Goal: Use online tool/utility: Utilize a website feature to perform a specific function

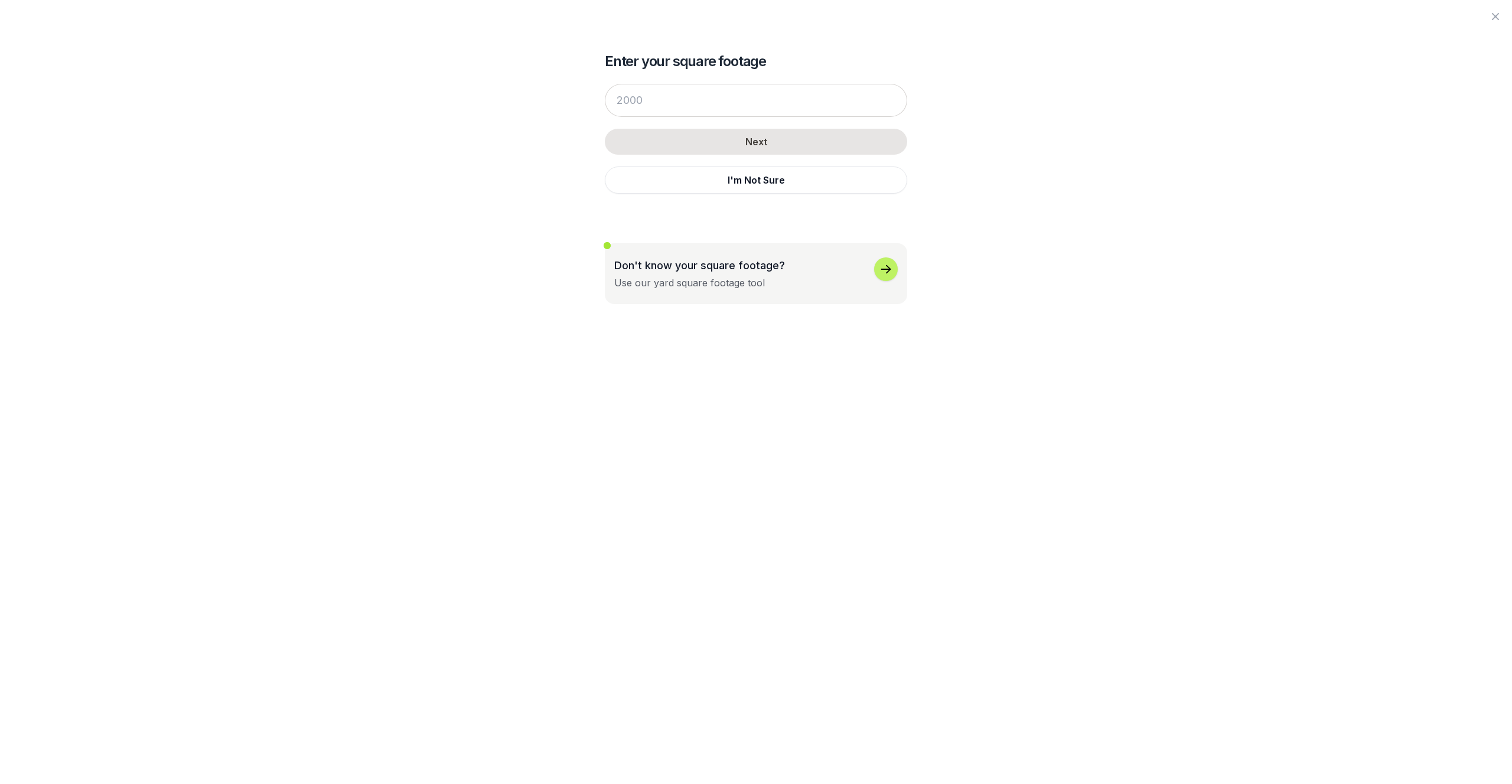
scroll to position [2031, 0]
drag, startPoint x: 652, startPoint y: 103, endPoint x: 601, endPoint y: 103, distance: 51.0
click at [601, 103] on div "Enter your square footage Next I'm Not Sure Don't know your square footage? Use…" at bounding box center [756, 152] width 643 height 304
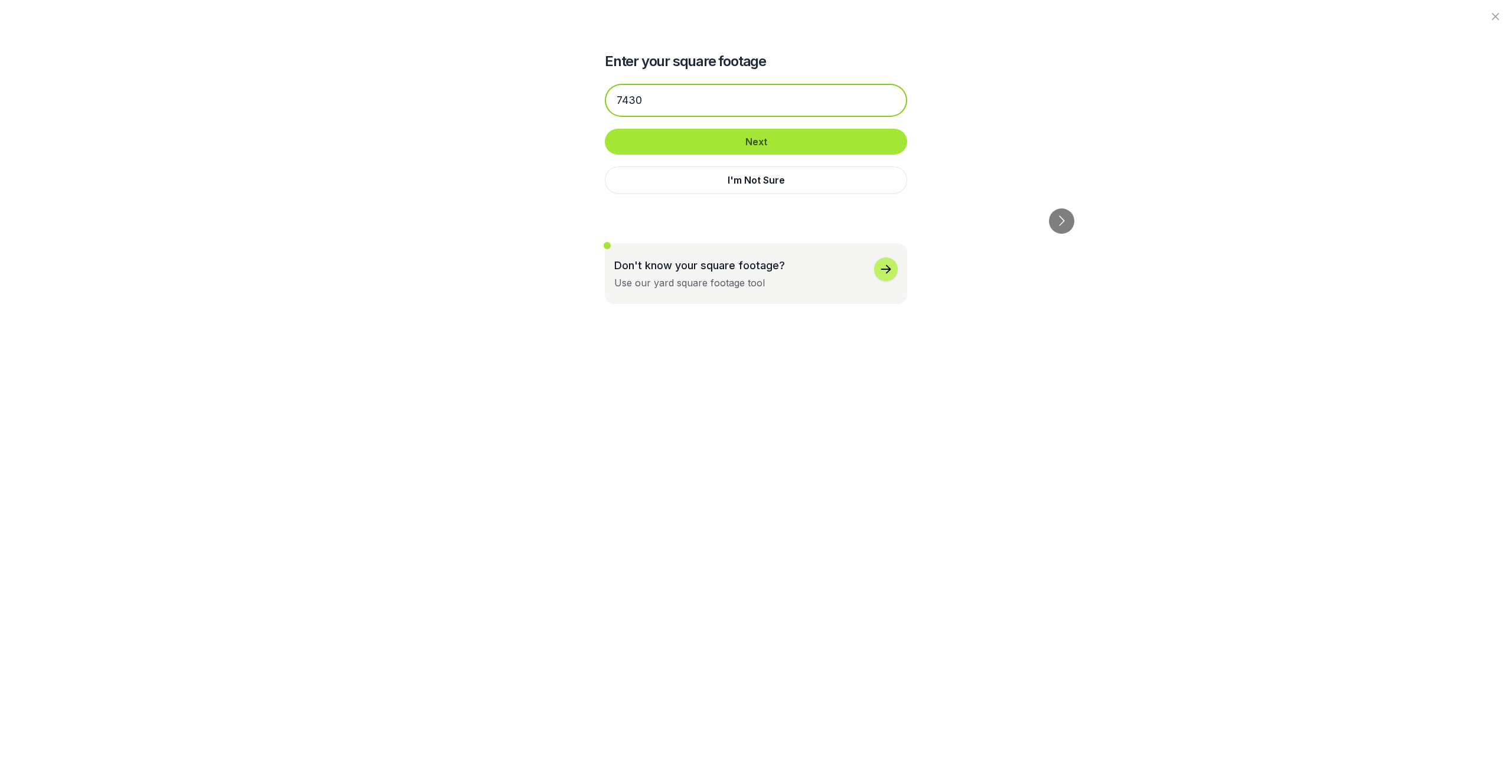
type input "7430"
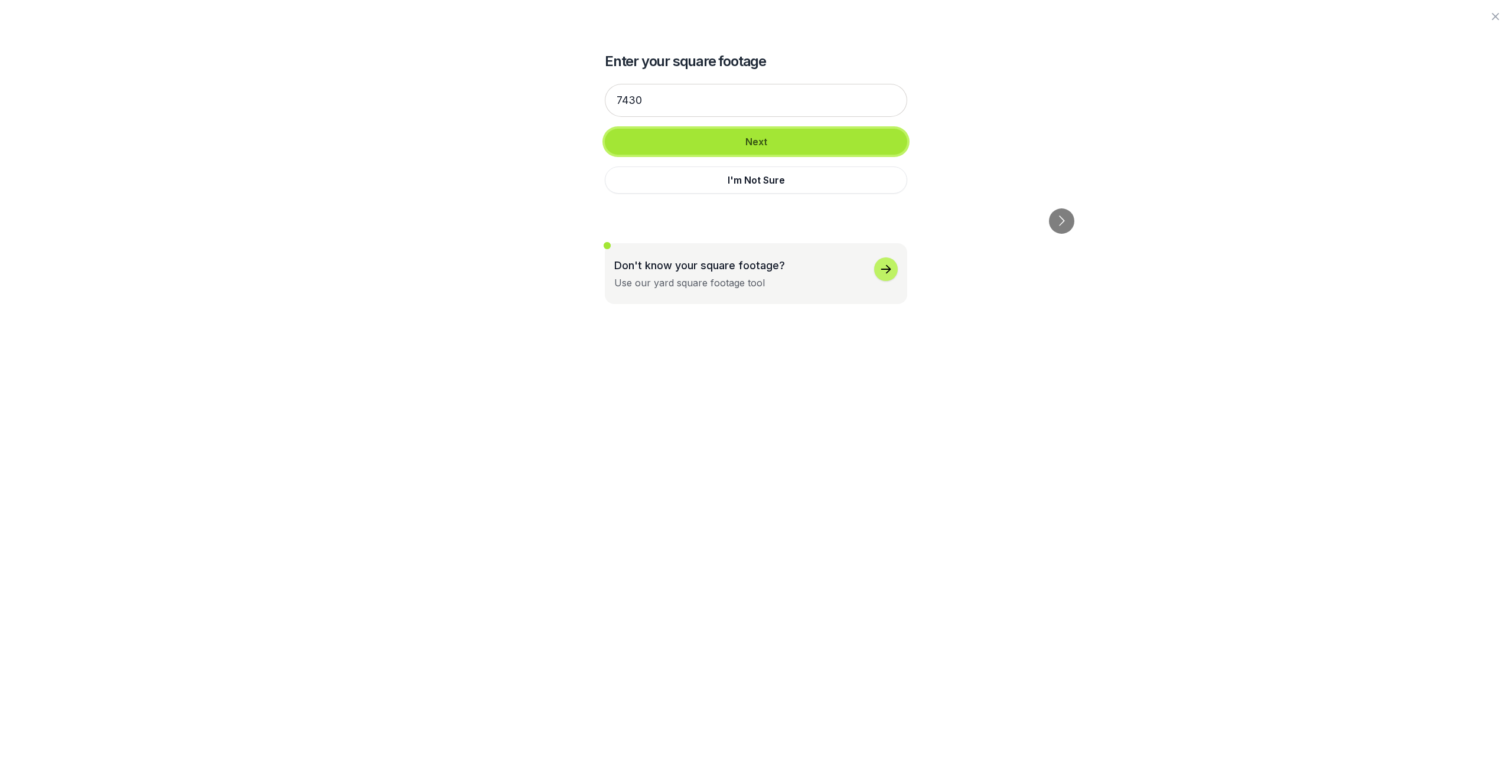
click at [787, 143] on button "Next" at bounding box center [756, 142] width 302 height 26
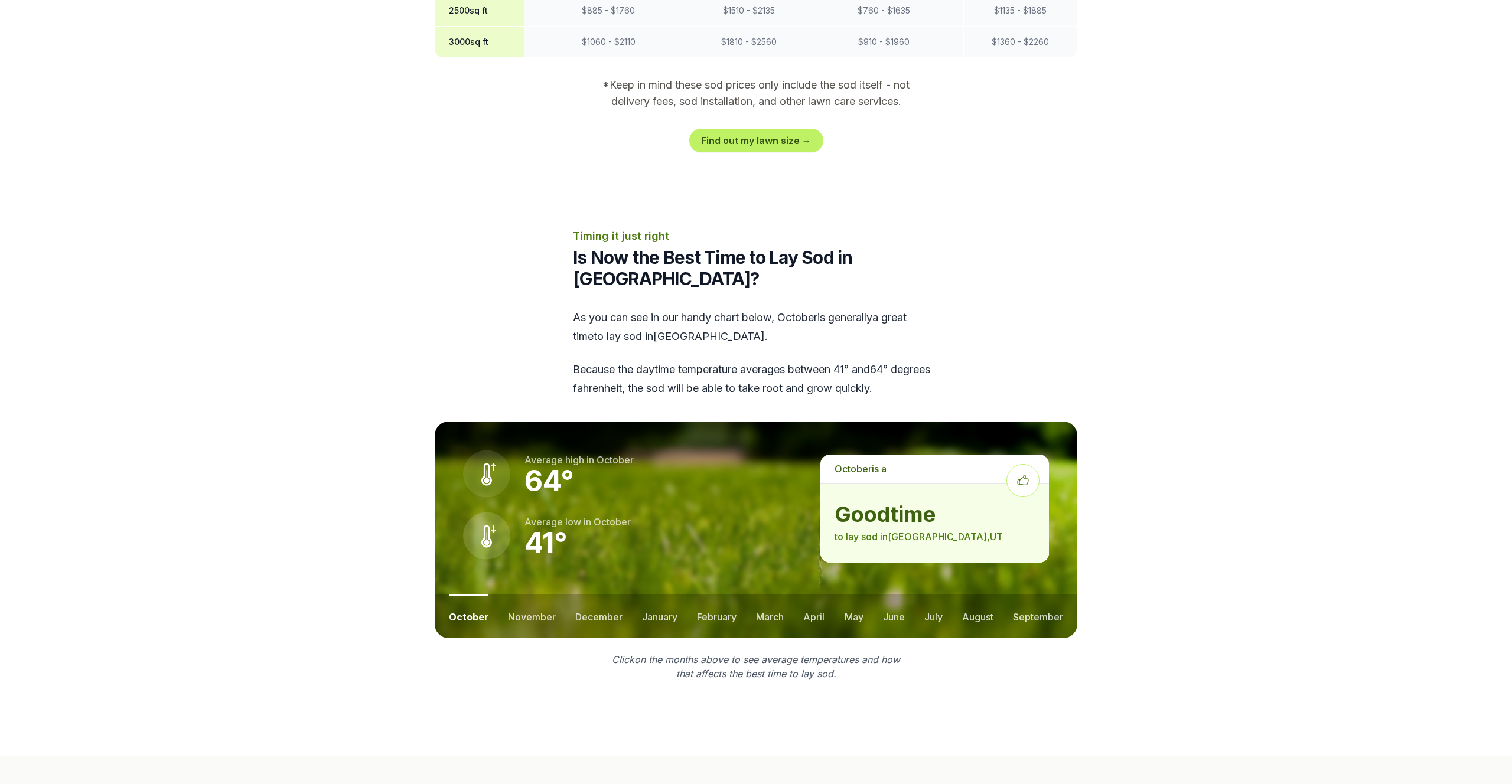
scroll to position [1253, 0]
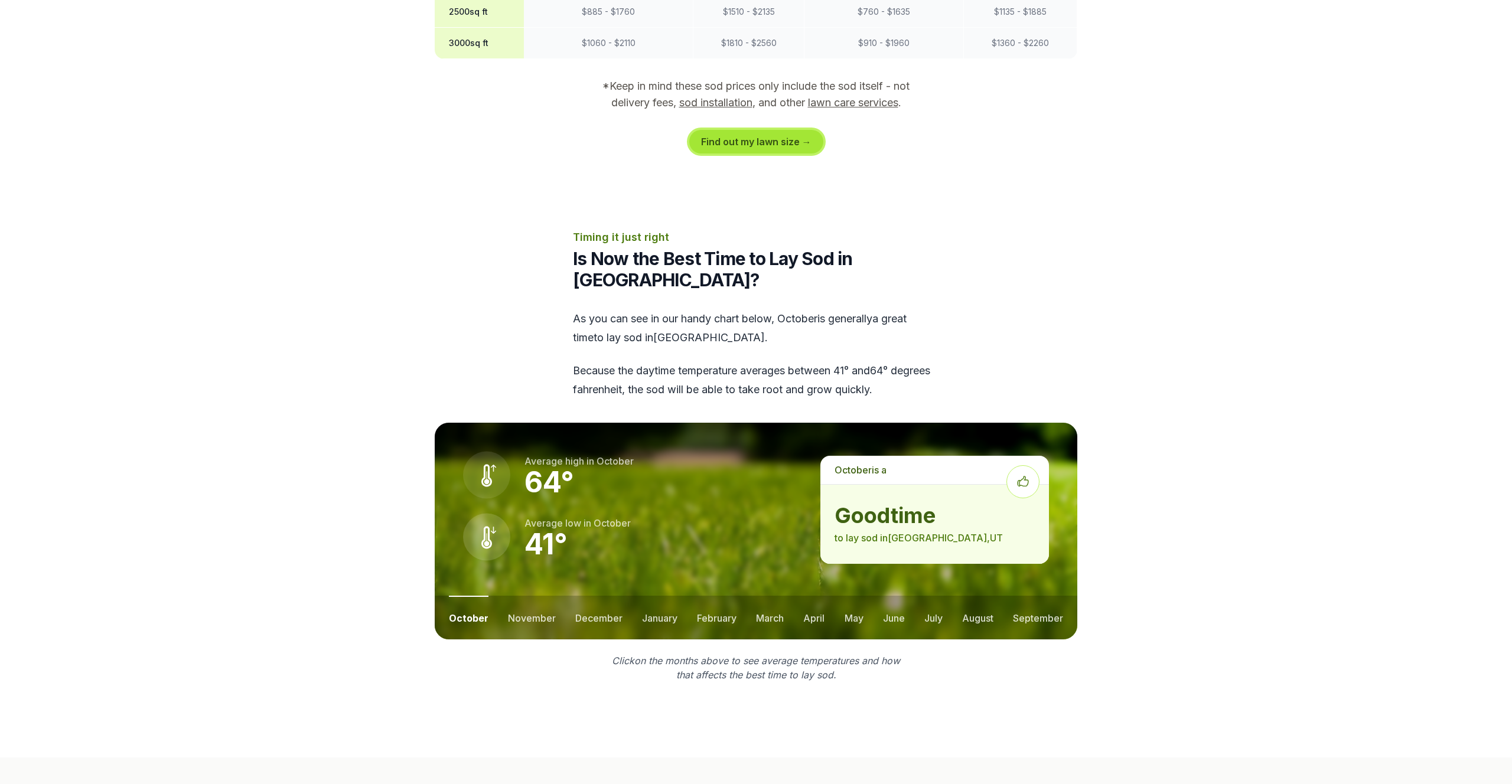
click at [799, 130] on link "Find out my lawn size →" at bounding box center [756, 142] width 134 height 24
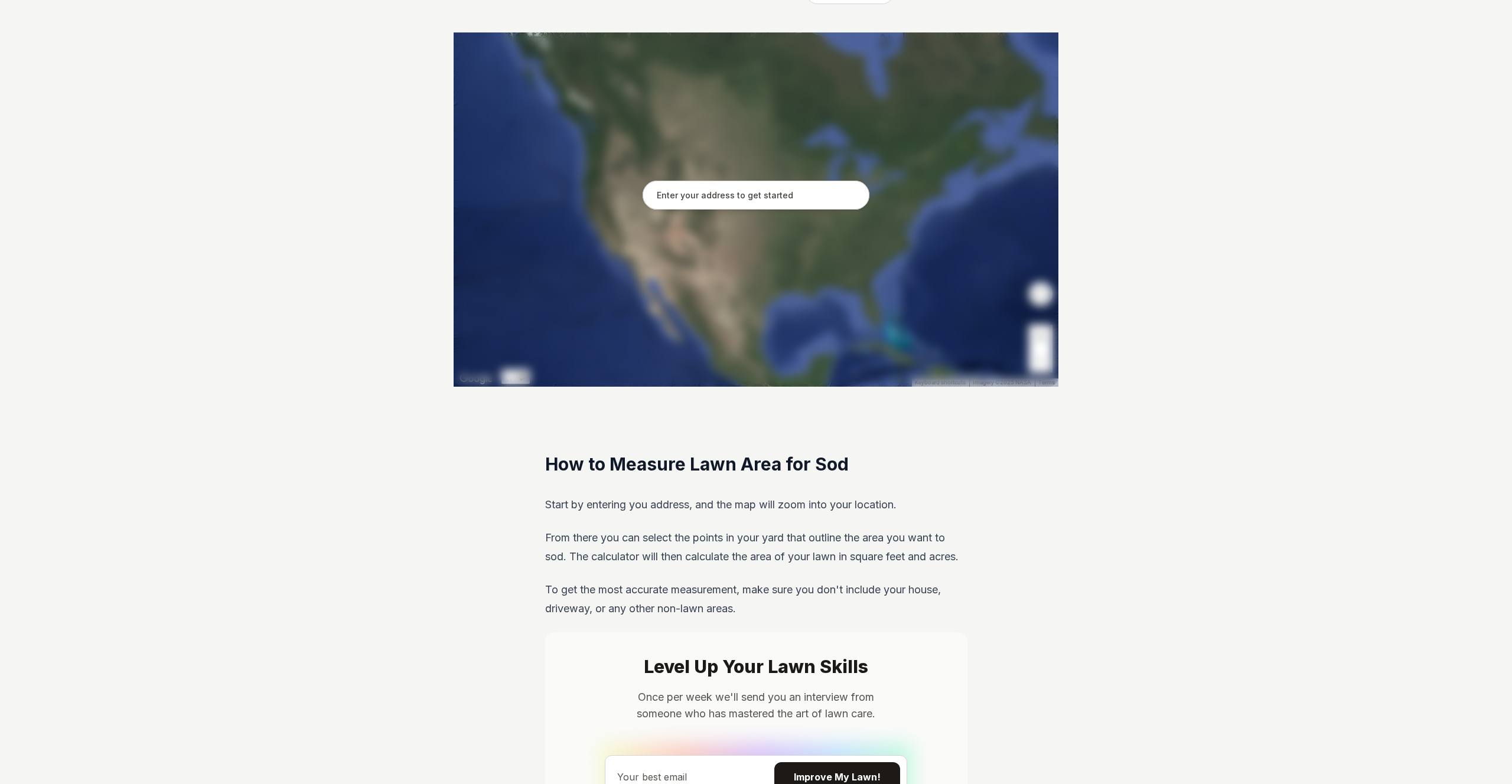
scroll to position [219, 0]
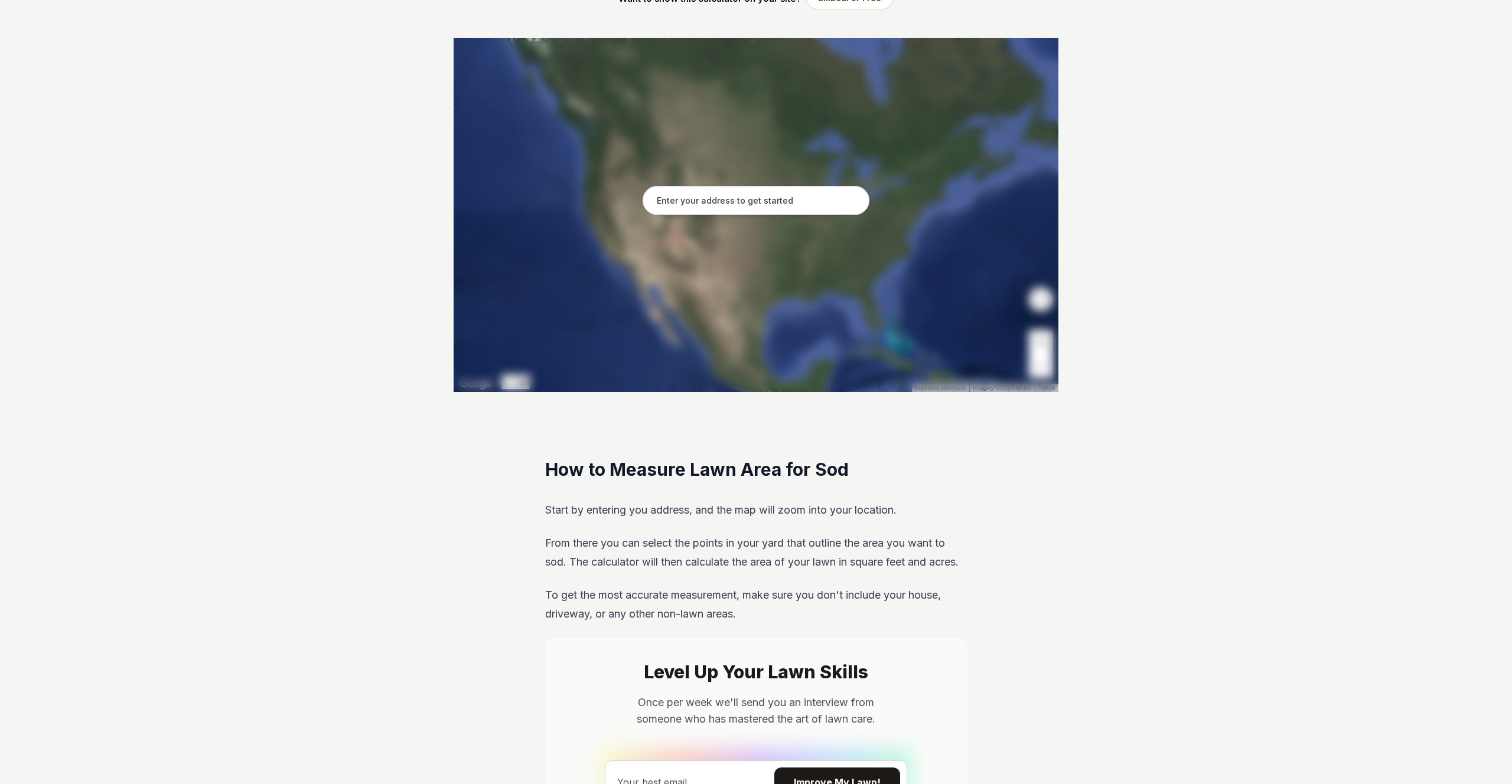
click at [772, 196] on input "text" at bounding box center [756, 200] width 227 height 29
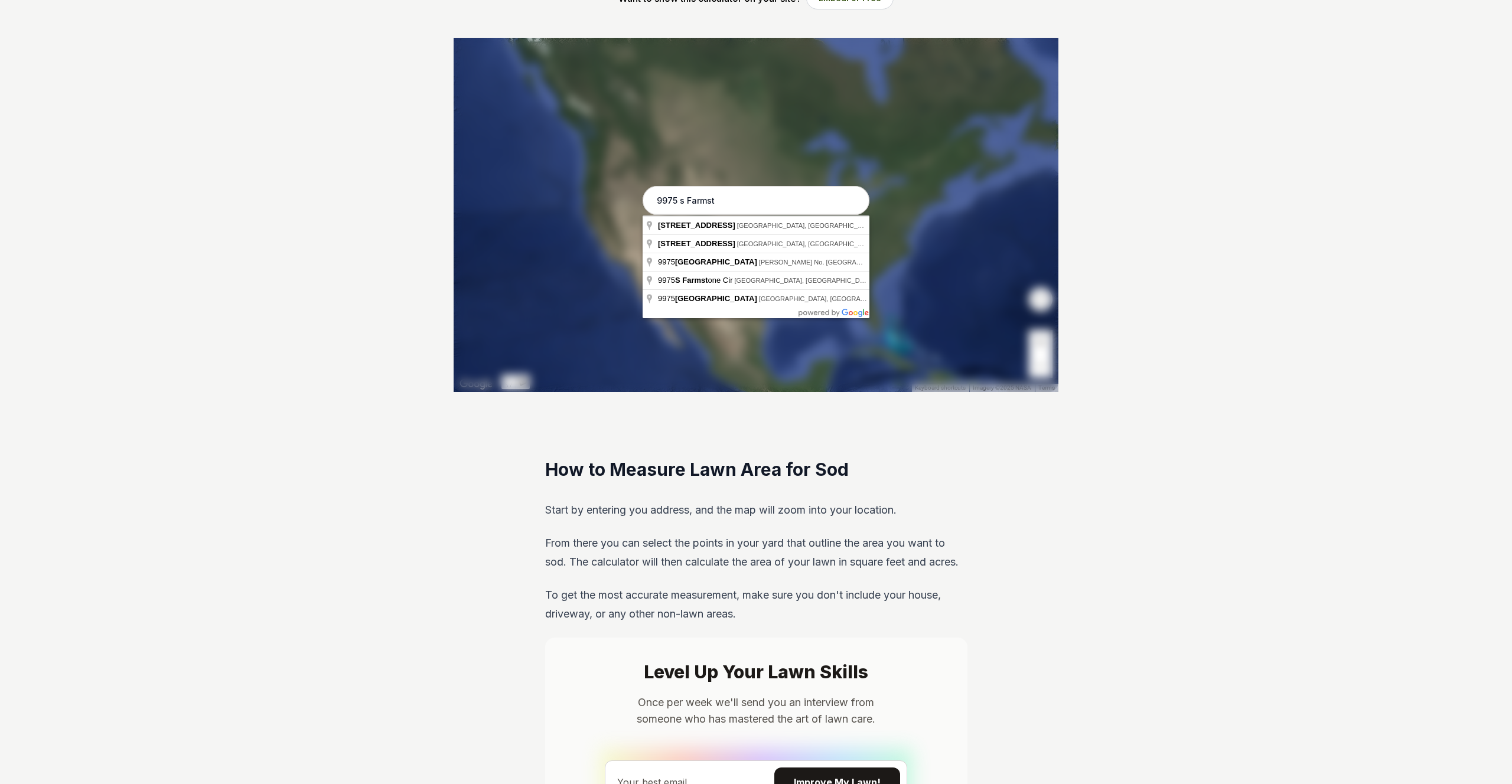
drag, startPoint x: 673, startPoint y: 199, endPoint x: 660, endPoint y: 199, distance: 13.0
click at [660, 199] on input "9975 s Farmst" at bounding box center [756, 200] width 227 height 29
type input "9761 Farmstead Circle, South Jordan, UT"
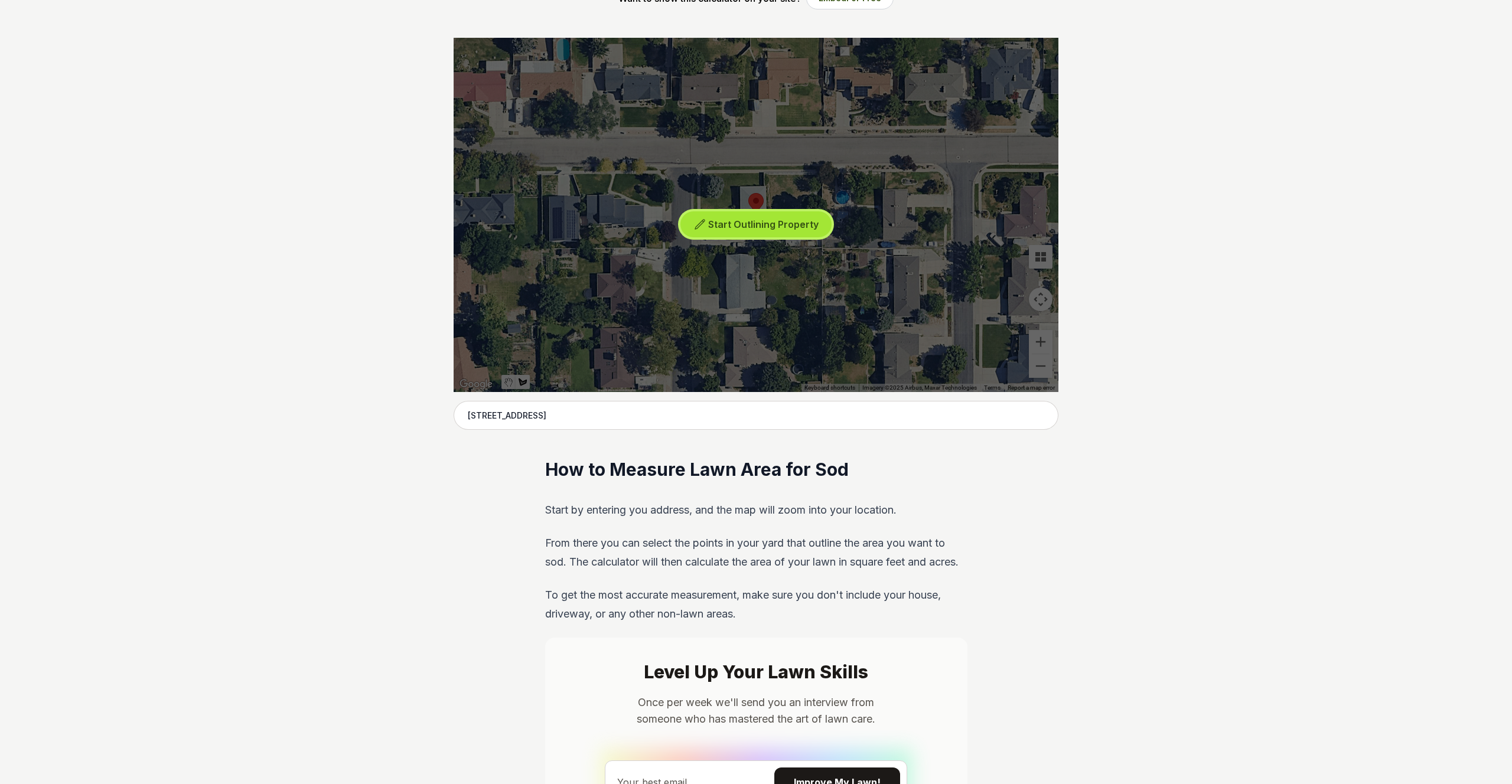
click at [705, 225] on icon at bounding box center [700, 225] width 12 height 12
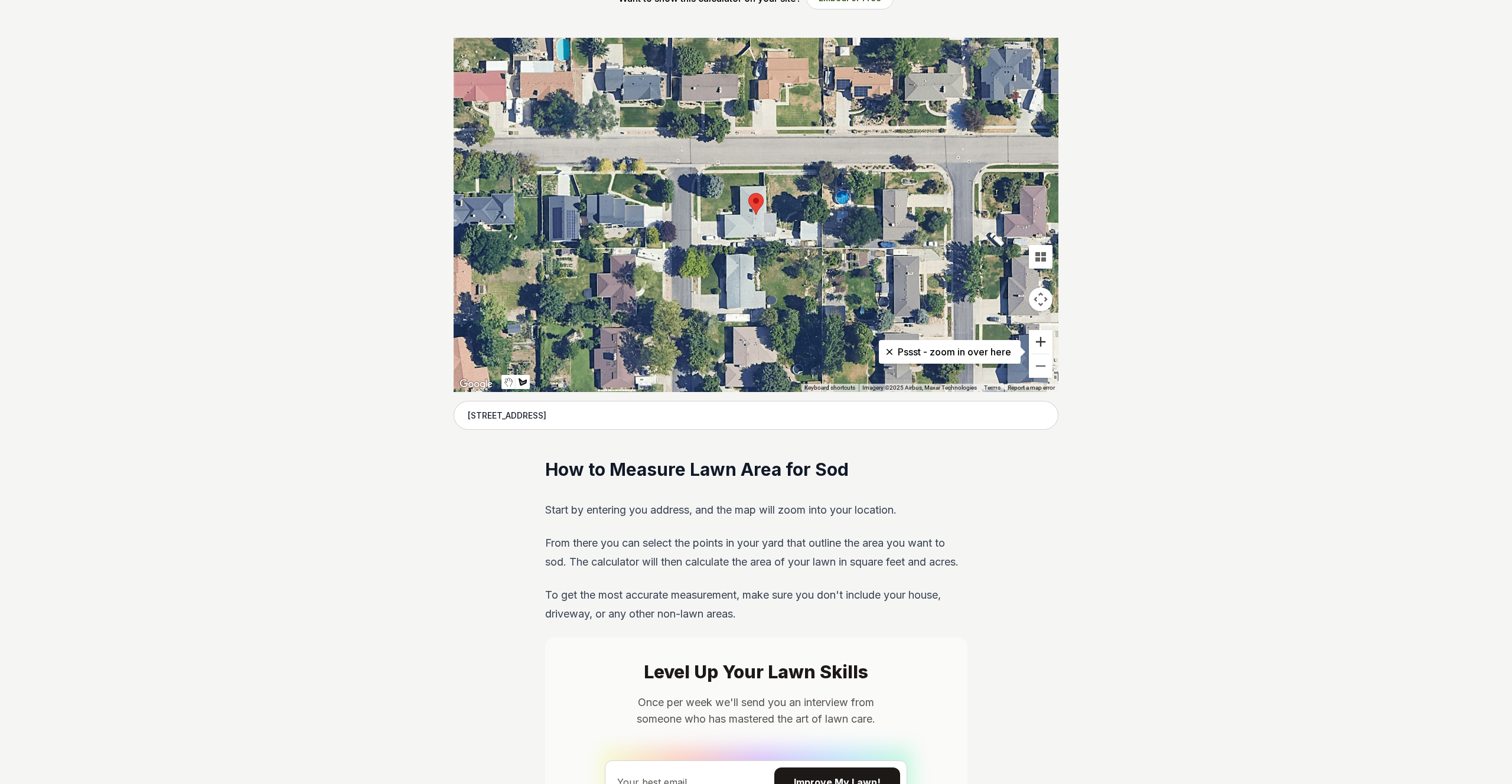
click at [1043, 340] on button "Zoom in" at bounding box center [1041, 342] width 24 height 24
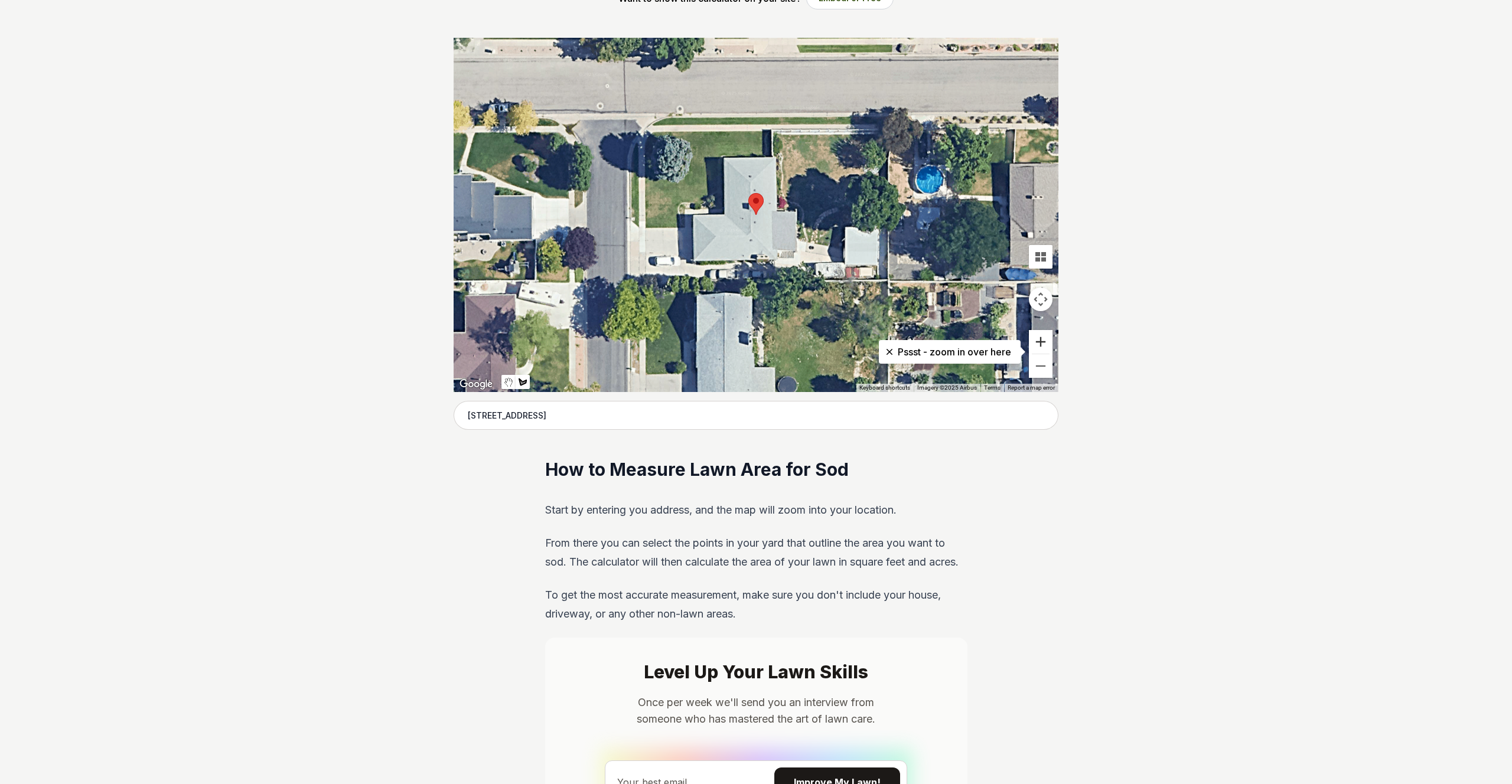
click at [1043, 340] on button "Zoom in" at bounding box center [1041, 342] width 24 height 24
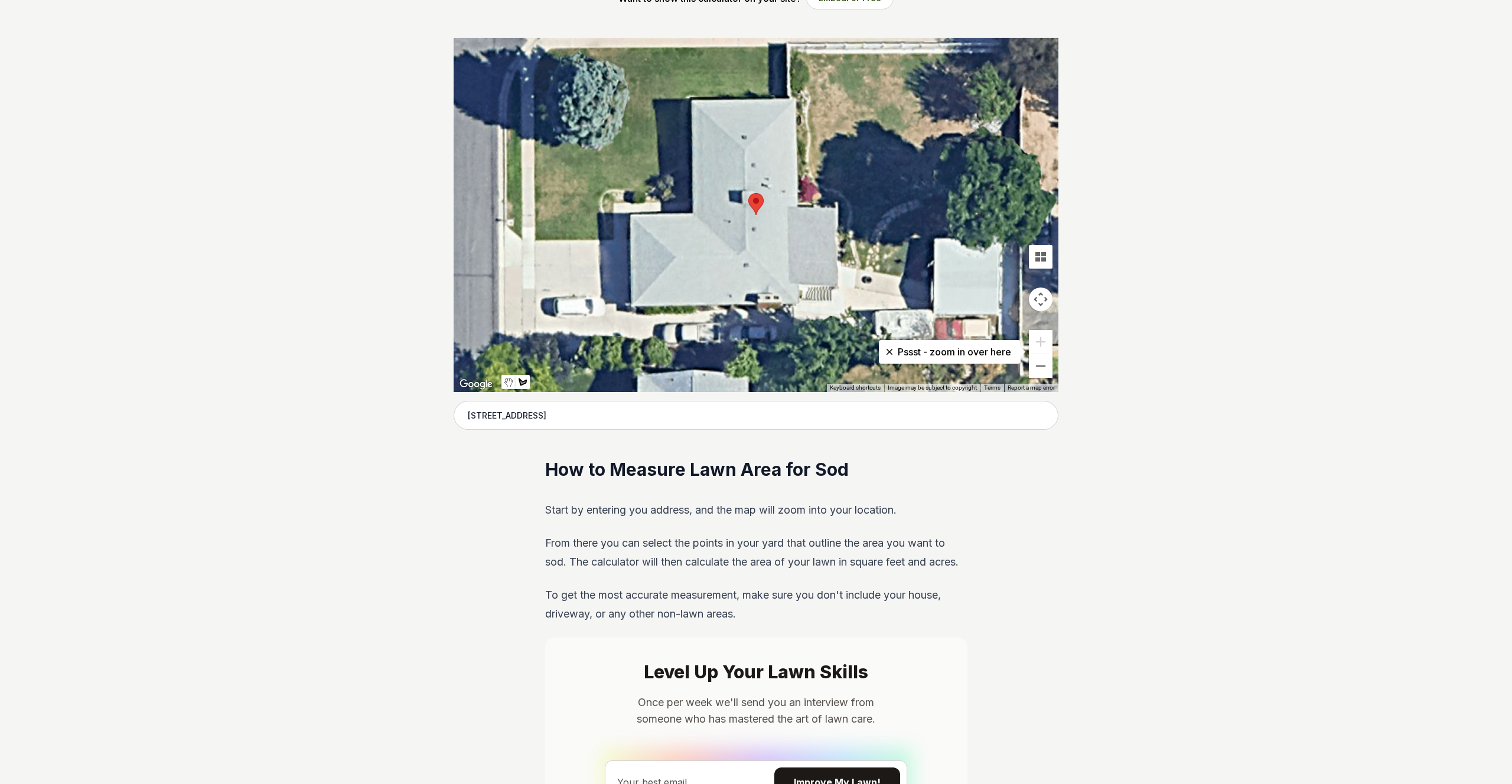
click at [600, 238] on div at bounding box center [756, 214] width 605 height 354
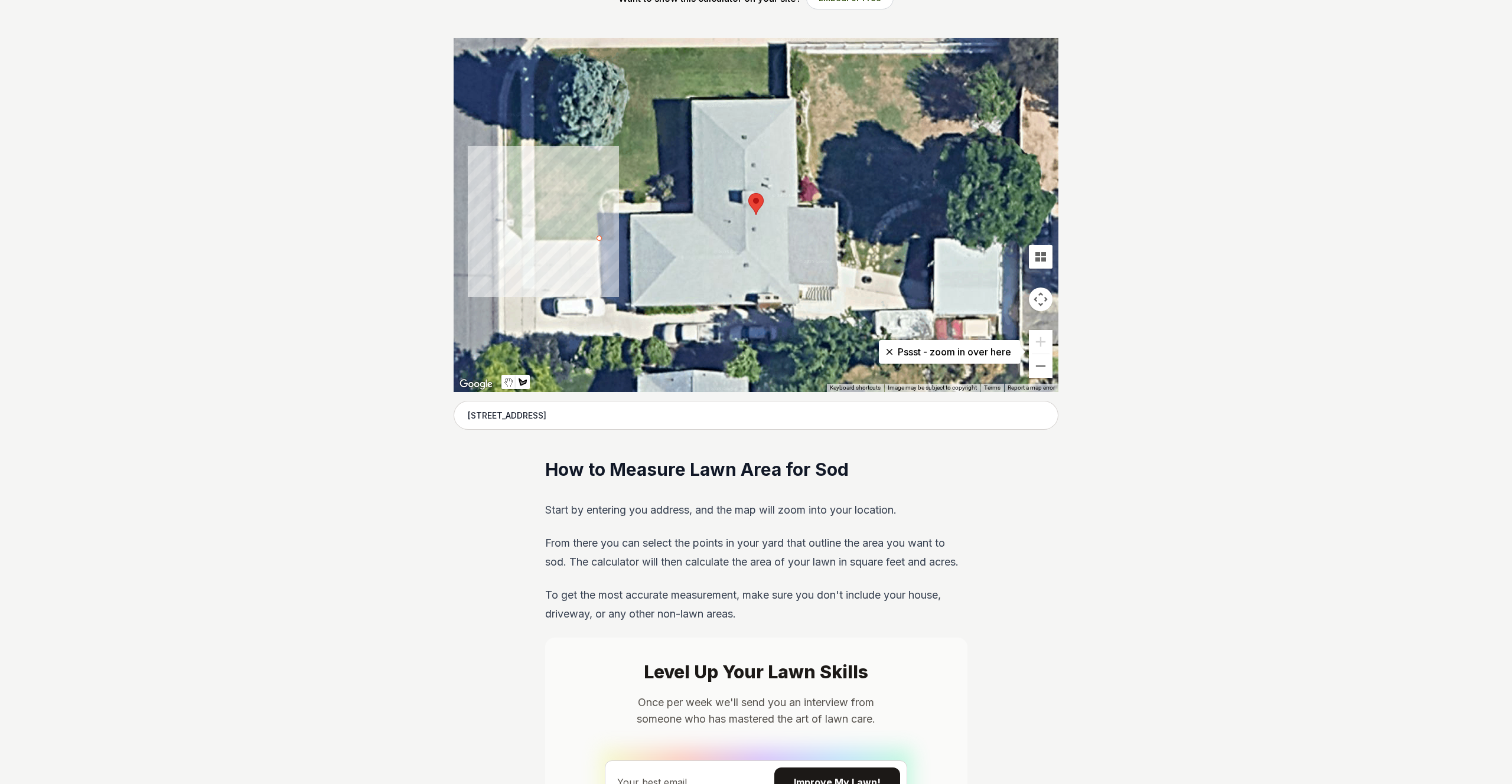
click at [536, 239] on div at bounding box center [756, 214] width 605 height 354
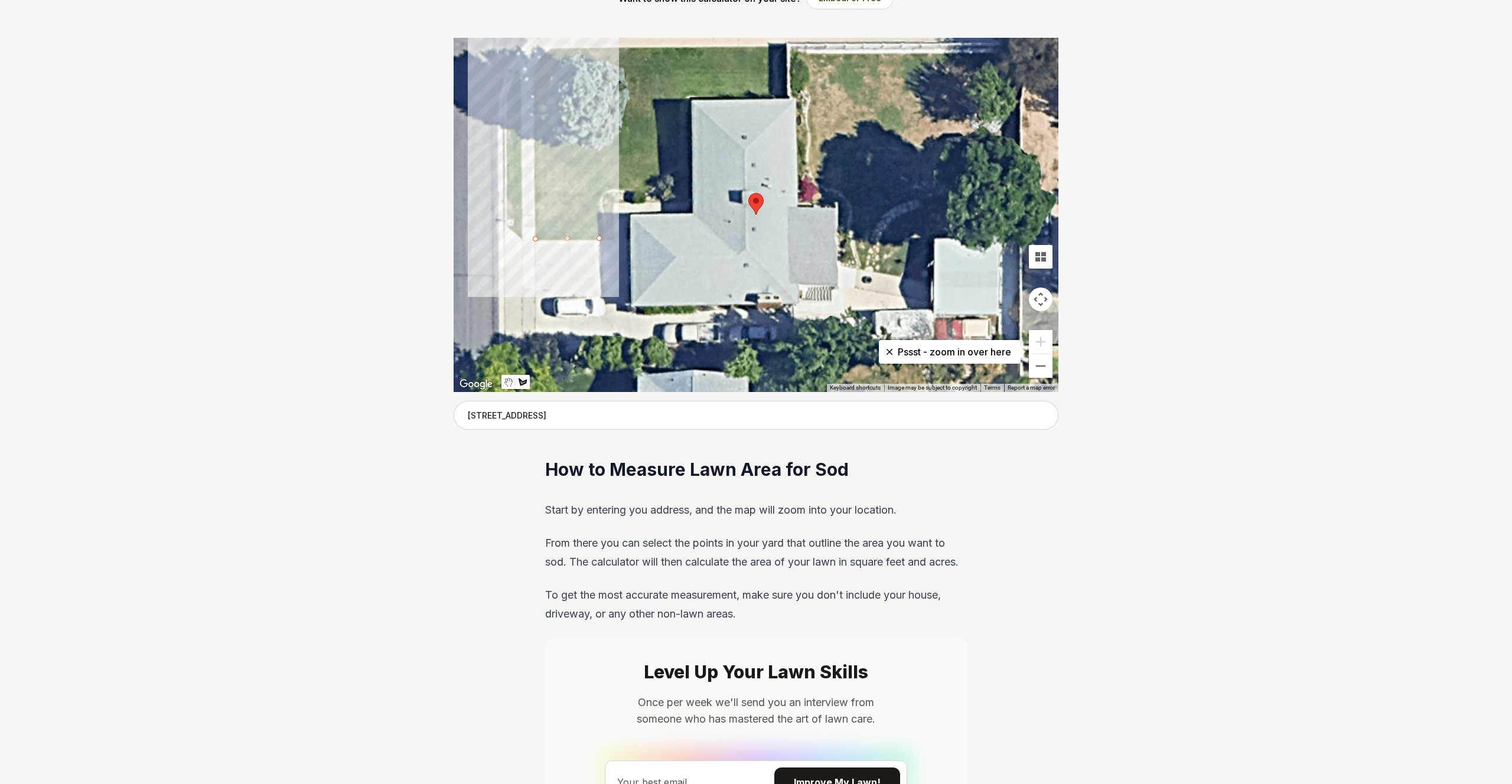
click at [534, 70] on div at bounding box center [756, 214] width 605 height 354
click at [549, 49] on div at bounding box center [756, 214] width 605 height 354
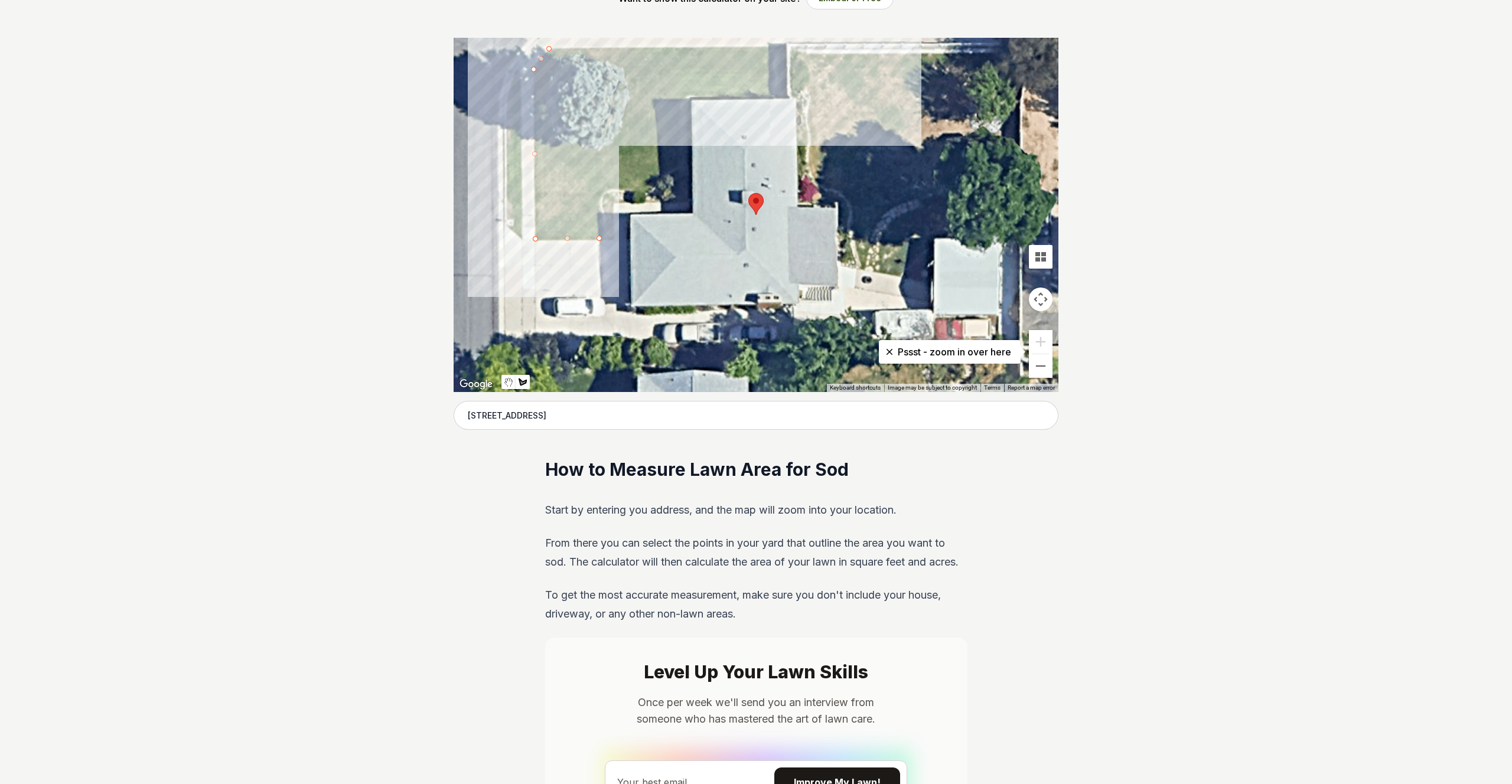
click at [769, 48] on div at bounding box center [756, 214] width 605 height 354
click at [769, 94] on div at bounding box center [756, 214] width 605 height 354
click at [676, 95] on div at bounding box center [756, 214] width 605 height 354
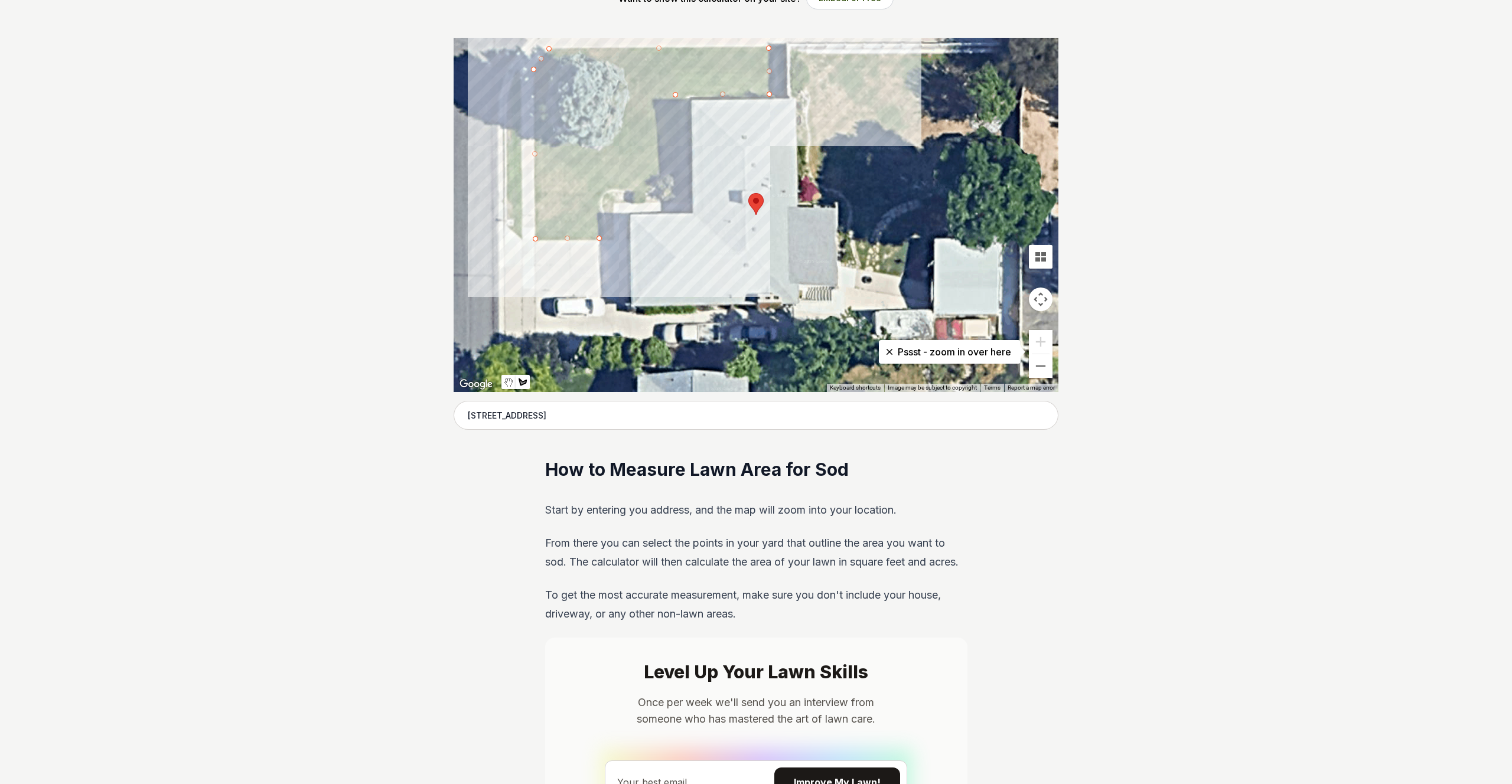
click at [677, 184] on div at bounding box center [756, 214] width 605 height 354
click at [600, 185] on div at bounding box center [756, 214] width 605 height 354
click at [600, 238] on div at bounding box center [756, 214] width 605 height 354
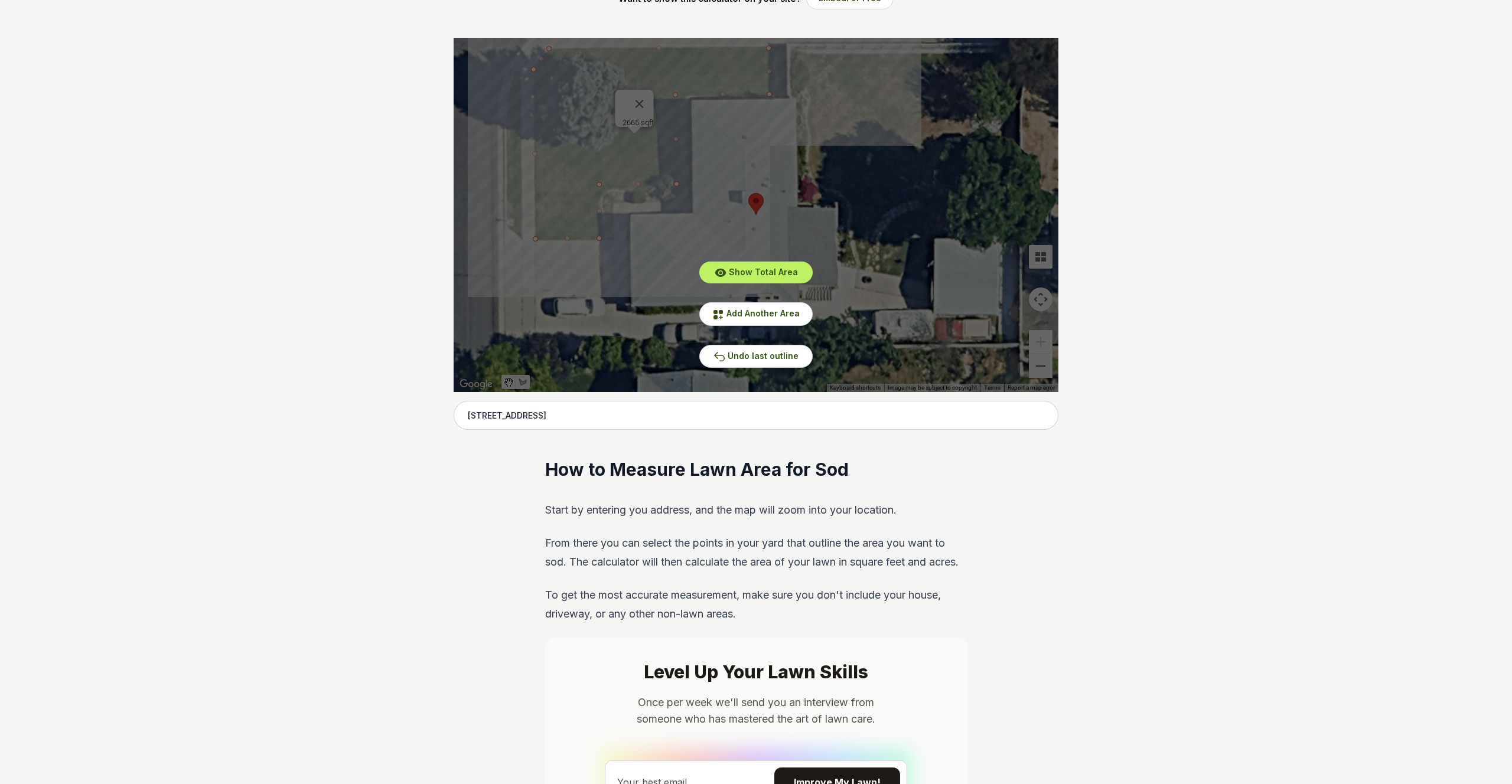
click at [646, 99] on div "Show Total Area Add Another Area Undo last outline" at bounding box center [756, 214] width 605 height 354
click at [788, 310] on span "Add Another Area" at bounding box center [763, 313] width 73 height 10
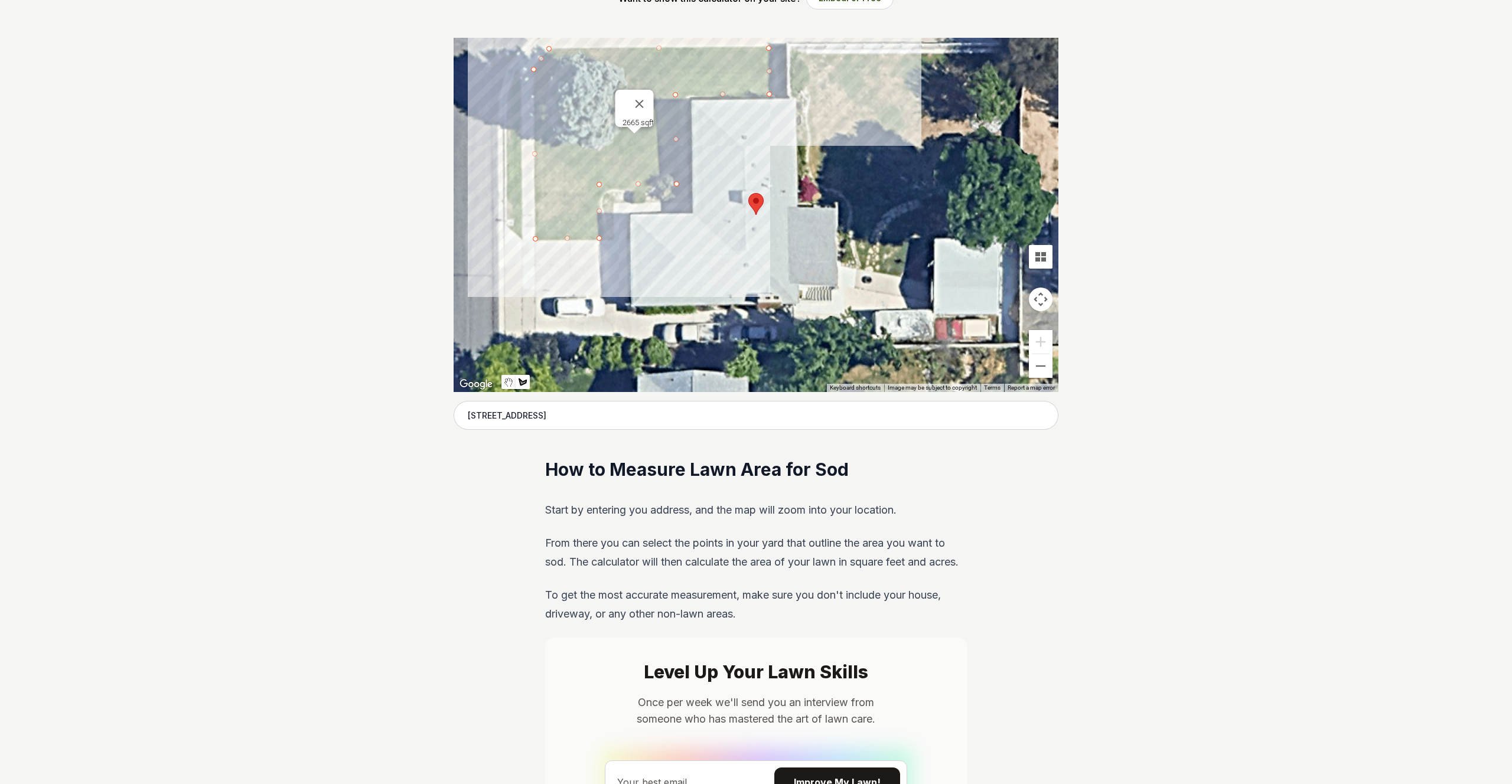
click at [858, 265] on div at bounding box center [756, 214] width 605 height 354
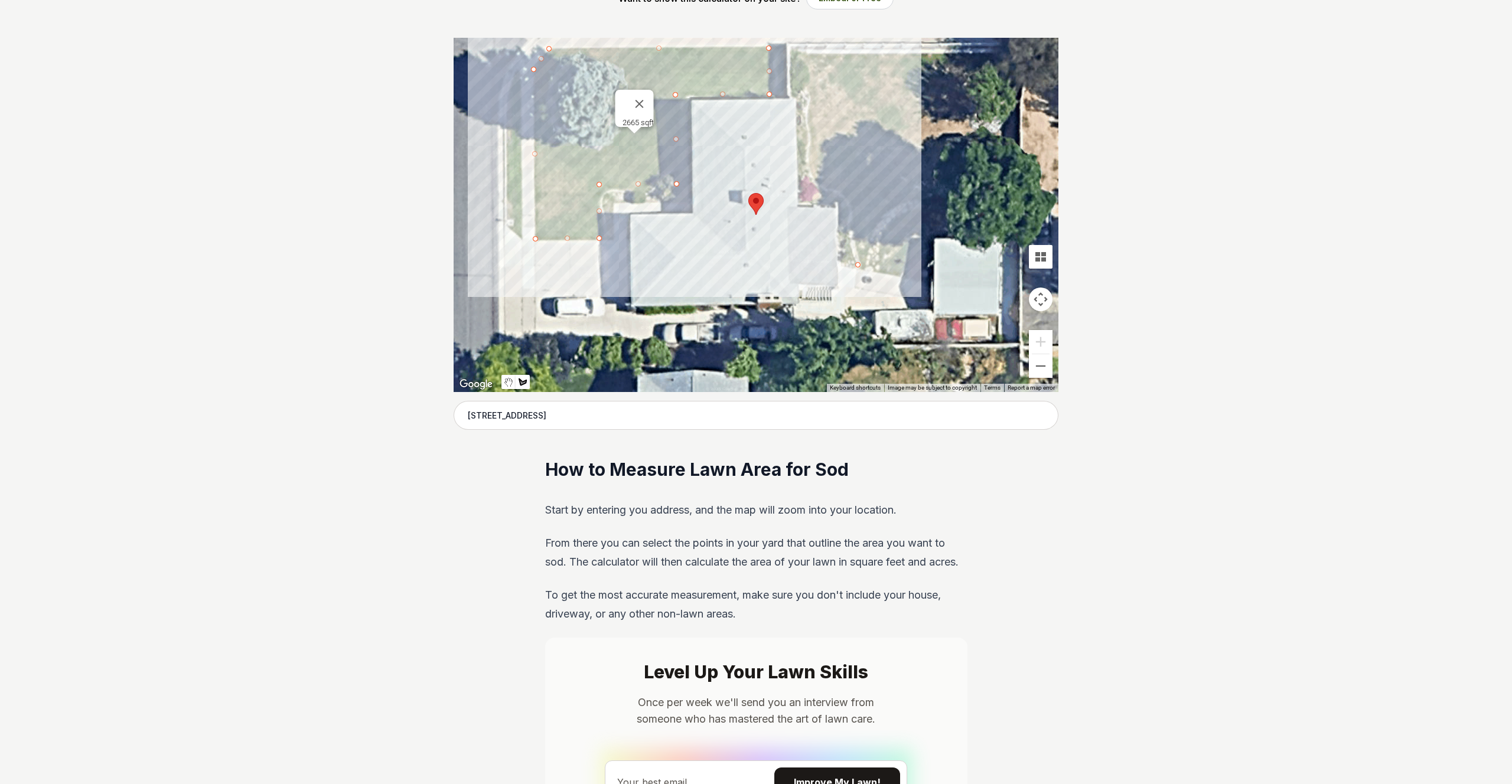
click at [855, 96] on div at bounding box center [756, 214] width 605 height 354
click at [821, 96] on div at bounding box center [756, 214] width 605 height 354
click at [821, 52] on div at bounding box center [756, 214] width 605 height 354
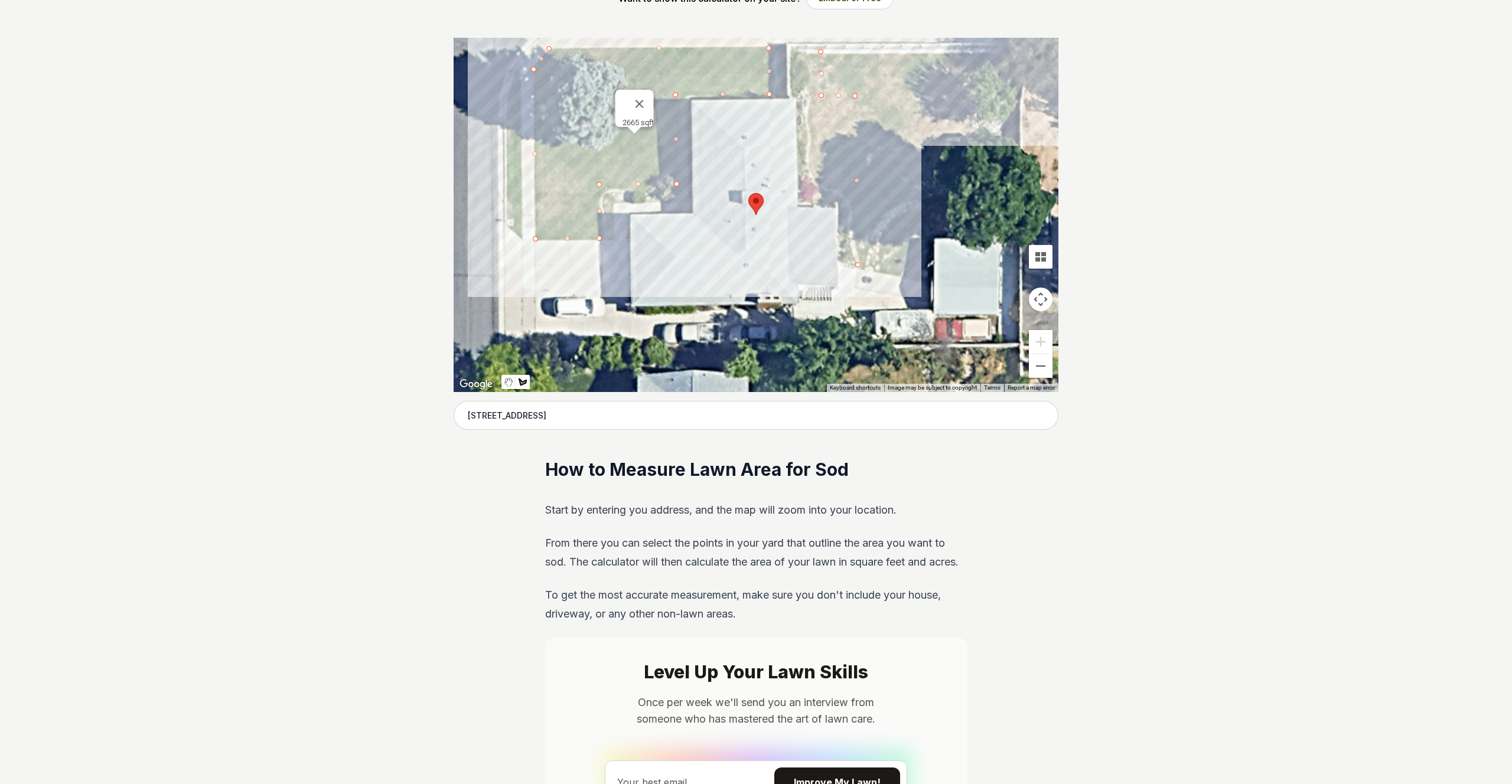
click at [976, 52] on div at bounding box center [756, 214] width 605 height 354
click at [974, 136] on div at bounding box center [756, 214] width 605 height 354
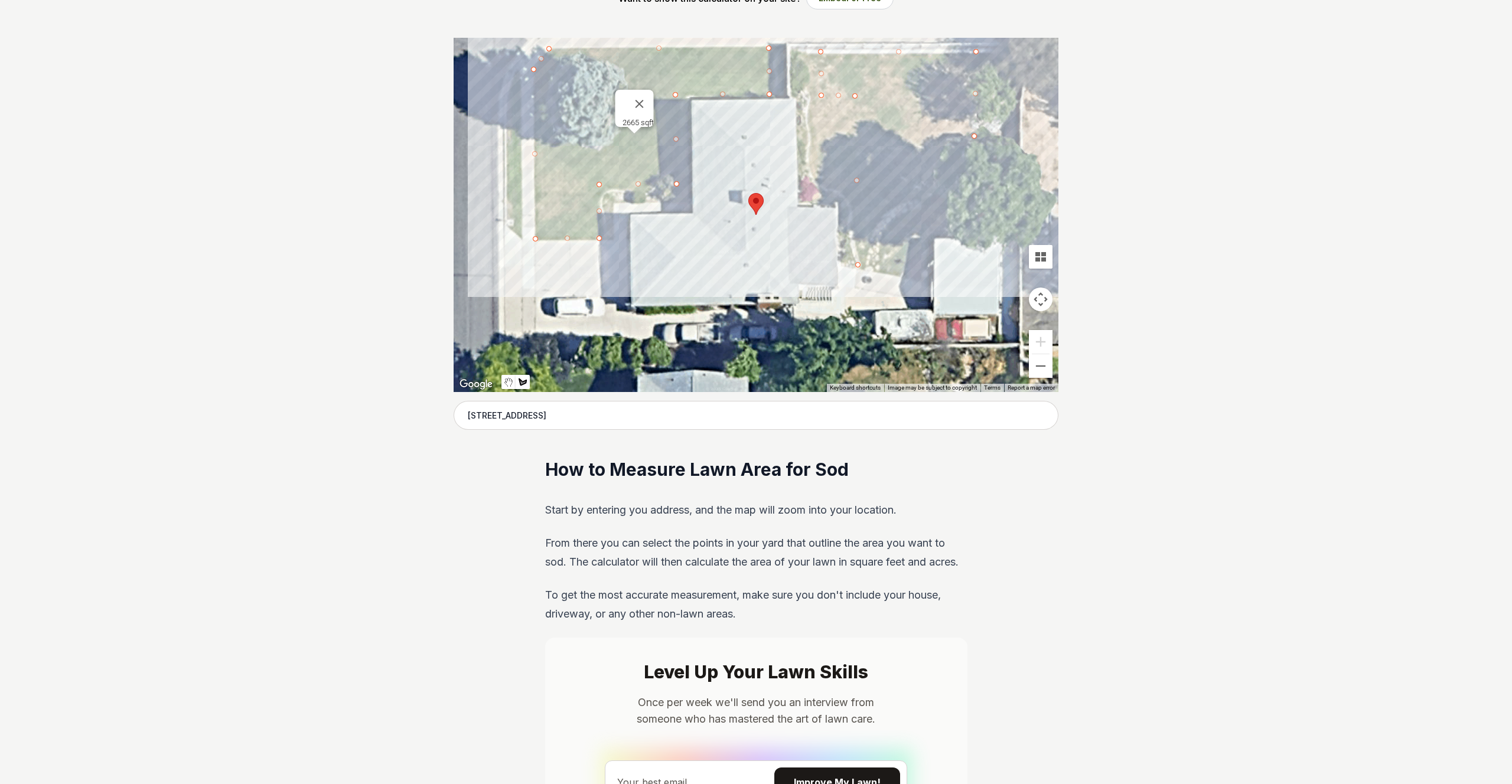
click at [975, 237] on div at bounding box center [756, 214] width 605 height 354
click at [930, 236] on div at bounding box center [756, 214] width 605 height 354
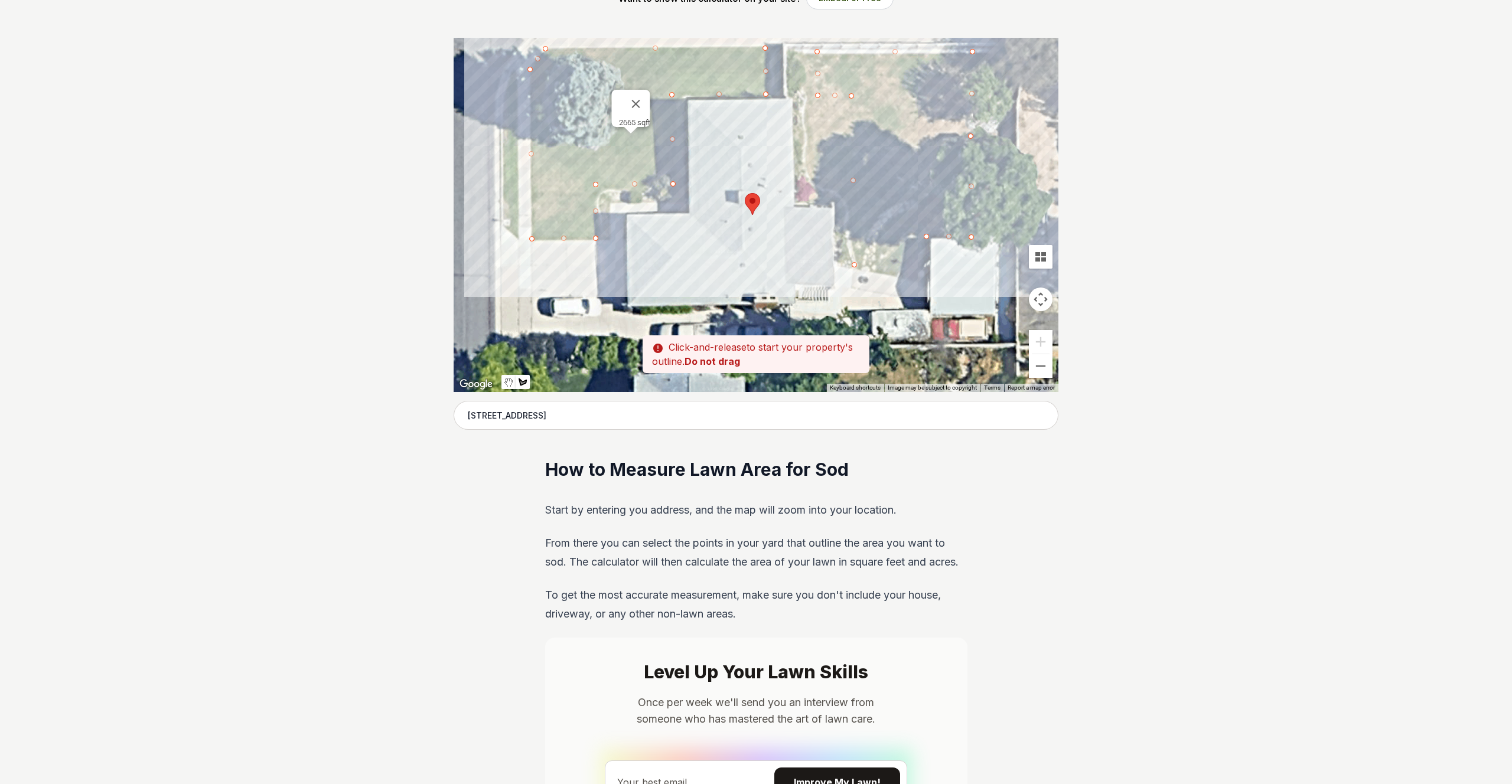
click at [924, 235] on div at bounding box center [756, 214] width 605 height 354
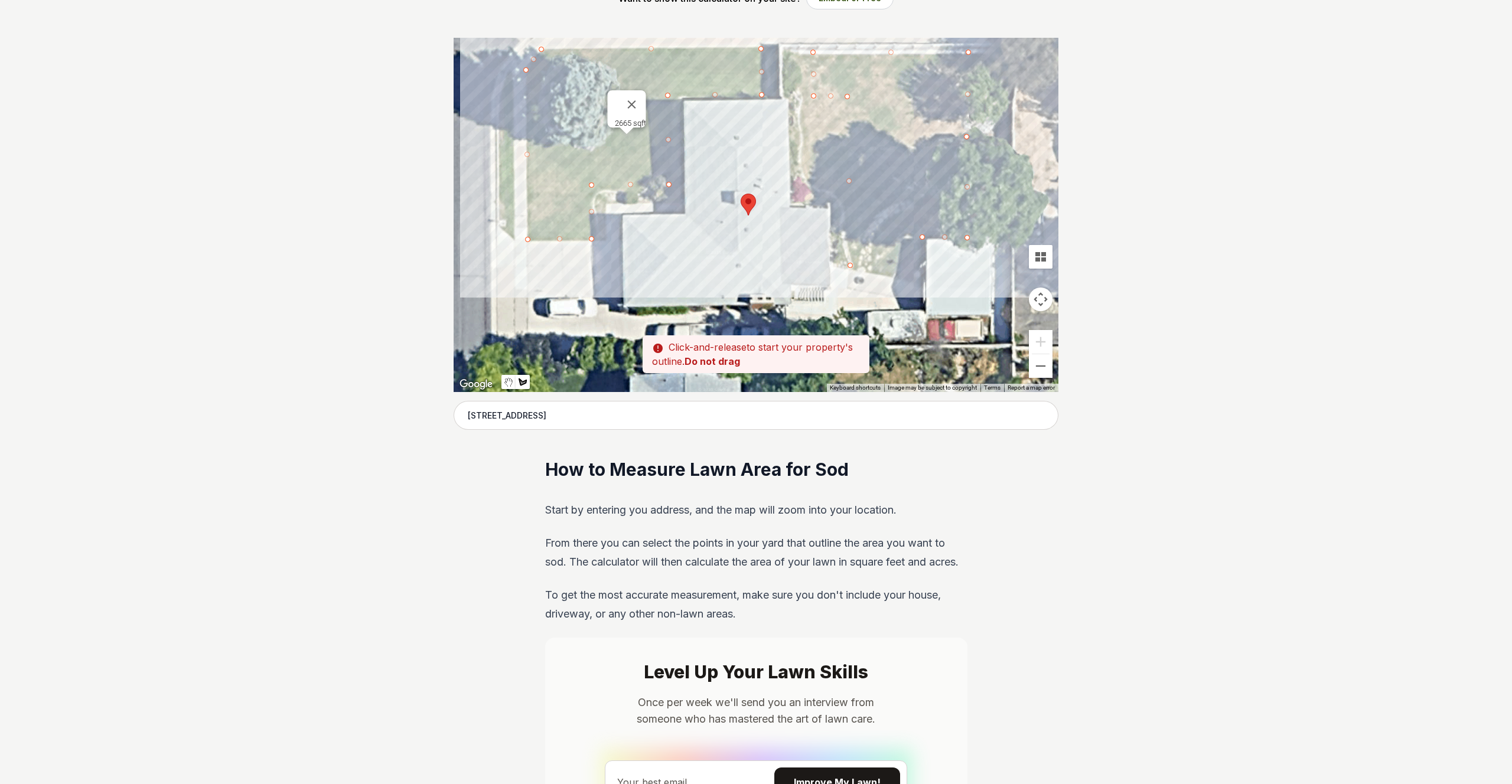
click at [921, 236] on div at bounding box center [756, 214] width 605 height 354
click at [915, 237] on div at bounding box center [756, 214] width 605 height 354
click at [912, 283] on div at bounding box center [756, 214] width 605 height 354
click at [849, 265] on div at bounding box center [756, 214] width 605 height 354
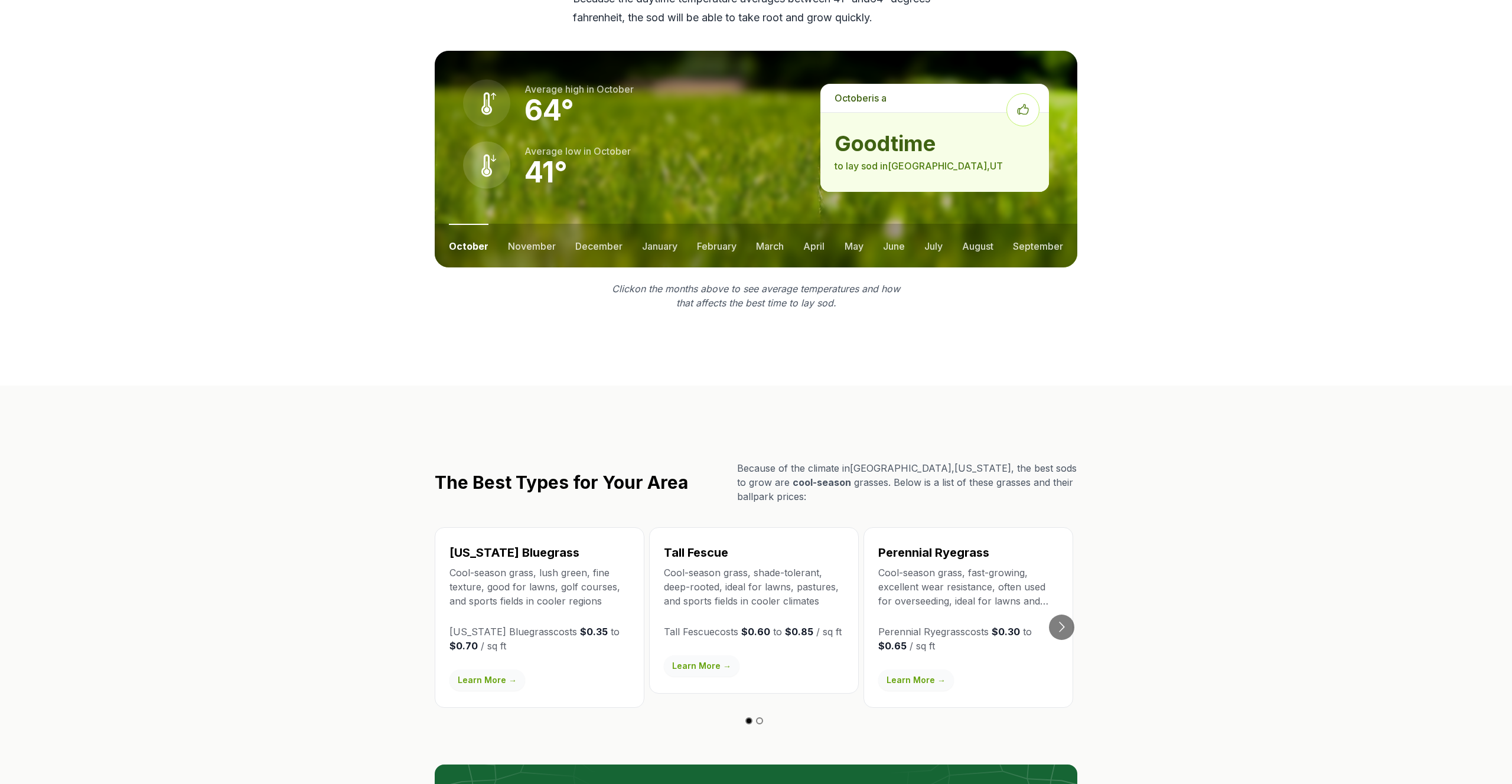
scroll to position [1609, 0]
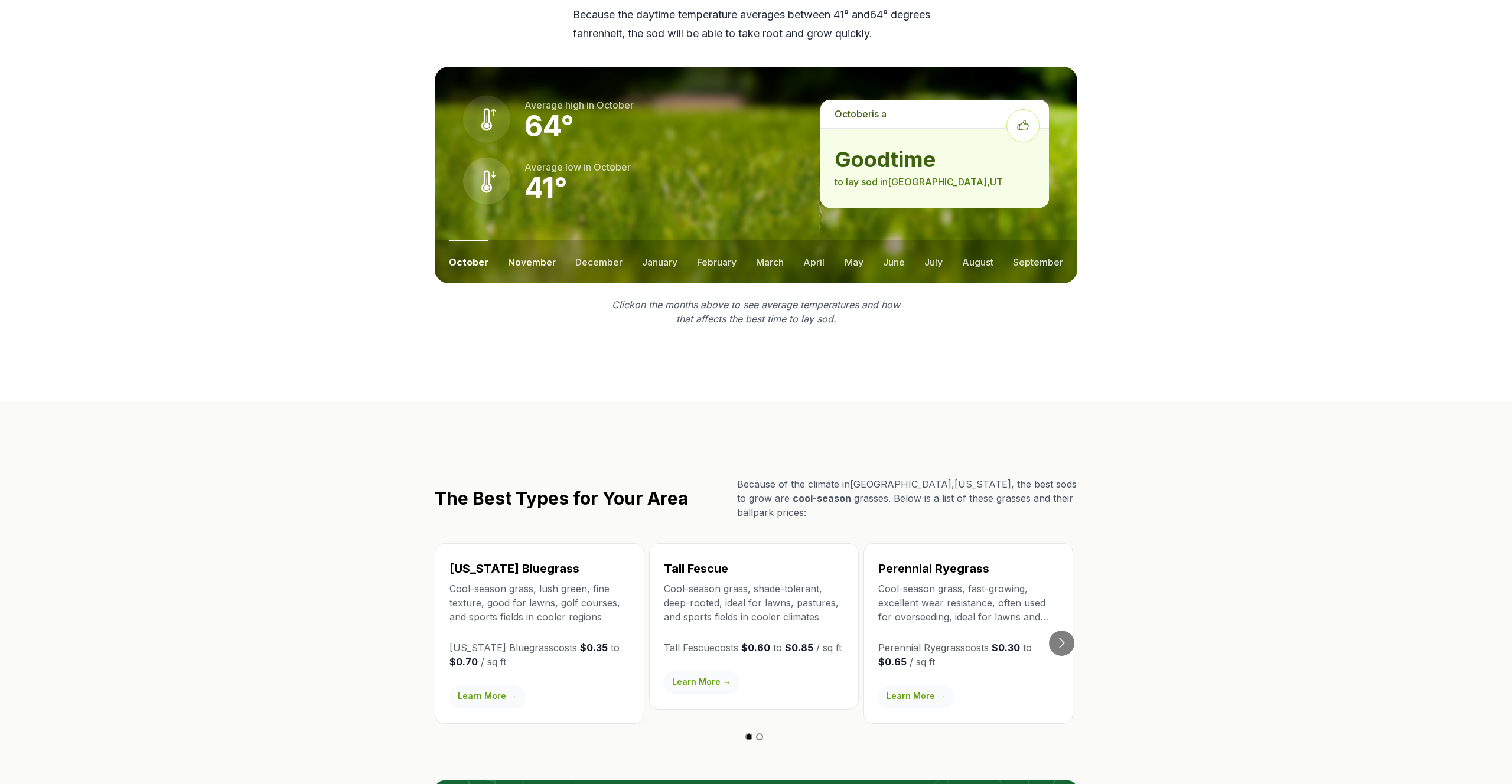
click at [540, 241] on button "november" at bounding box center [532, 261] width 48 height 44
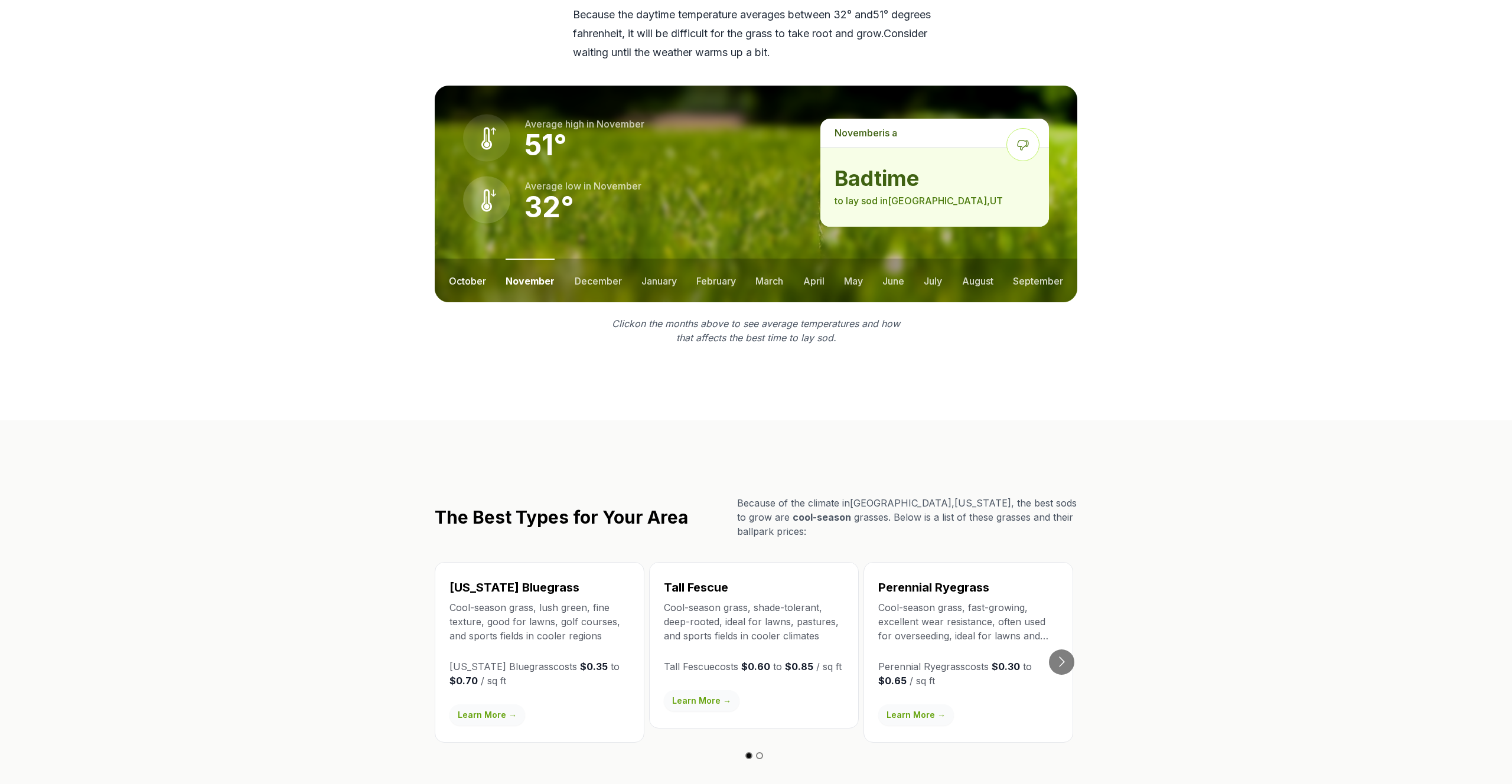
click at [470, 259] on button "october" at bounding box center [467, 280] width 37 height 44
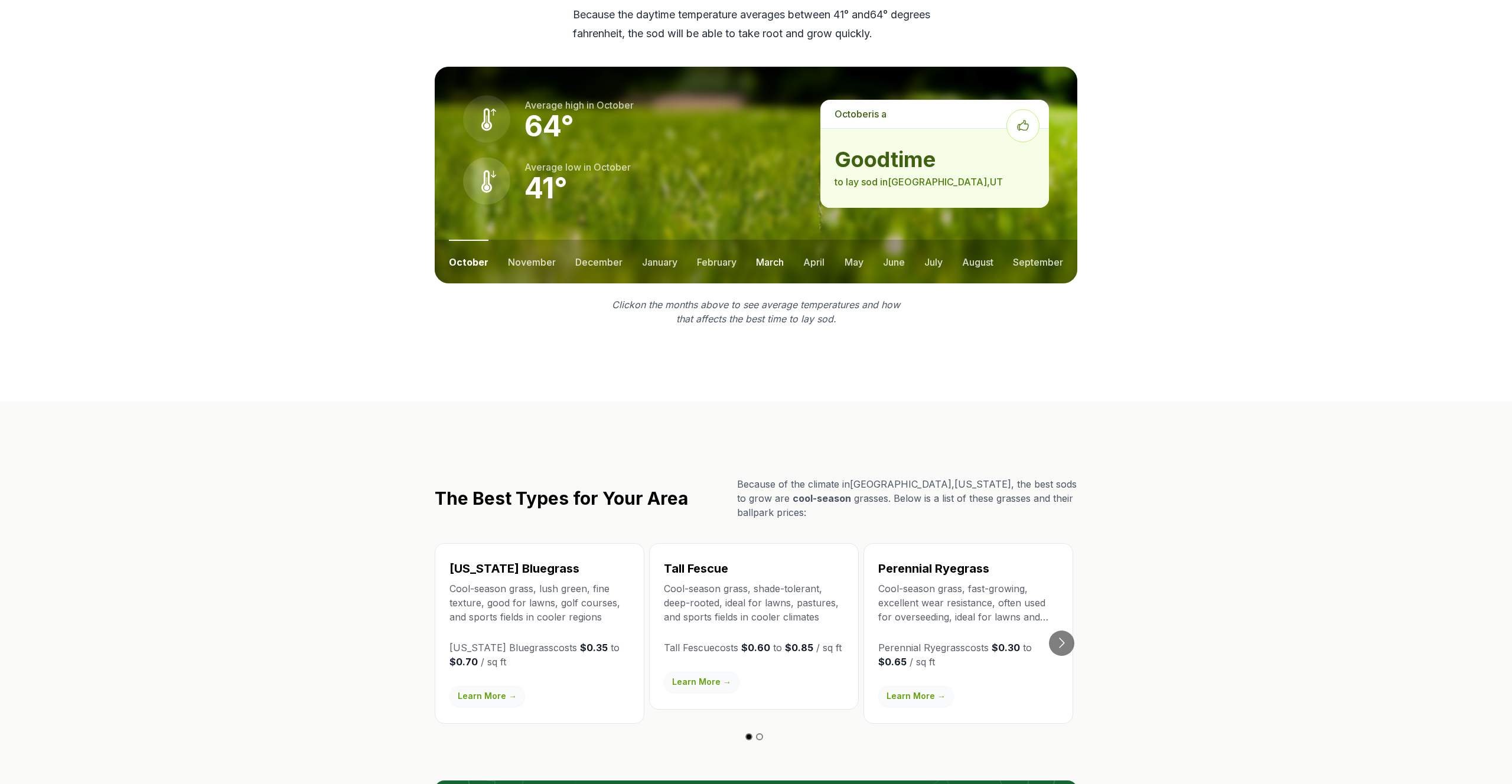
click at [757, 239] on button "march" at bounding box center [770, 261] width 27 height 44
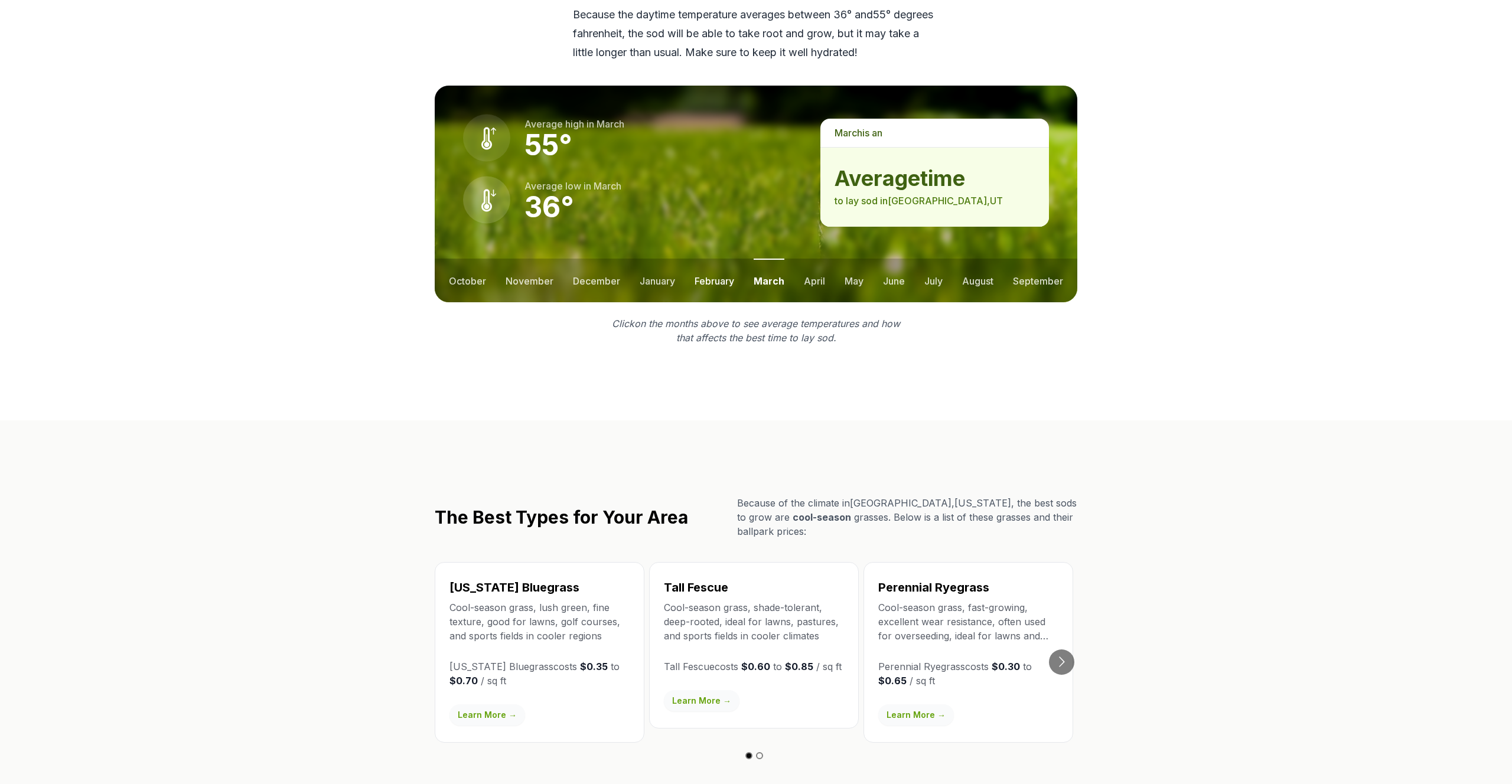
click at [731, 259] on button "february" at bounding box center [714, 280] width 39 height 44
